Goal: Information Seeking & Learning: Learn about a topic

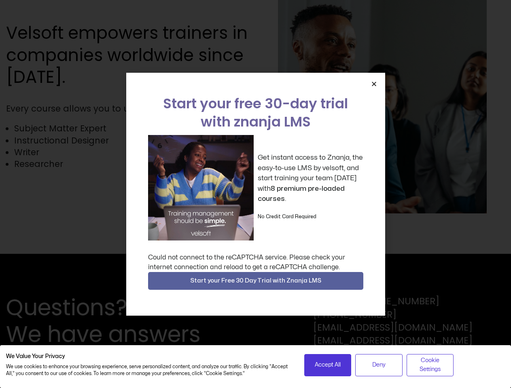
click at [255, 194] on div "Get instant access to Znanja, the easy-to-use LMS by velsoft, and start trainin…" at bounding box center [255, 188] width 215 height 106
click at [374, 84] on icon "Close" at bounding box center [374, 84] width 6 height 6
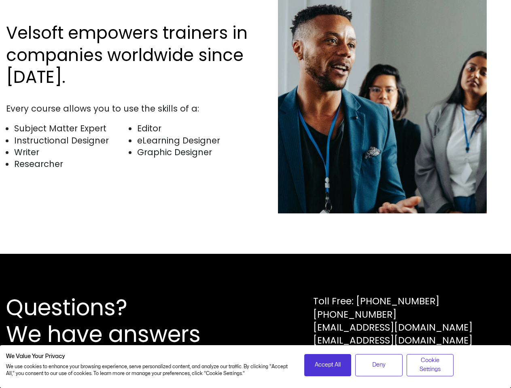
click at [256, 281] on div "Questions? We have answers Toll Free: [PHONE_NUMBER] [PHONE_NUMBER] [EMAIL_ADDR…" at bounding box center [255, 321] width 511 height 134
click at [327, 365] on span "Accept All" at bounding box center [328, 365] width 26 height 9
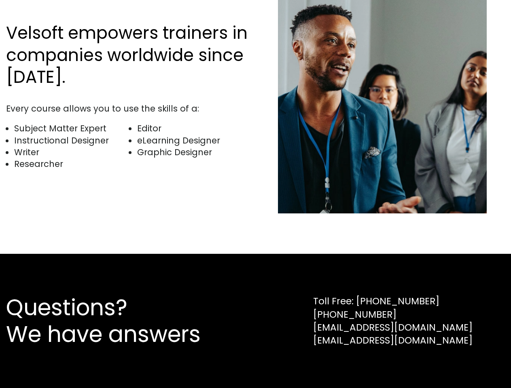
click at [378, 365] on div "Questions? We have answers Toll Free: [PHONE_NUMBER] [PHONE_NUMBER] [EMAIL_ADDR…" at bounding box center [255, 321] width 511 height 134
click at [430, 365] on div "Questions? We have answers Toll Free: [PHONE_NUMBER] [PHONE_NUMBER] [EMAIL_ADDR…" at bounding box center [255, 321] width 511 height 134
